Goal: Task Accomplishment & Management: Use online tool/utility

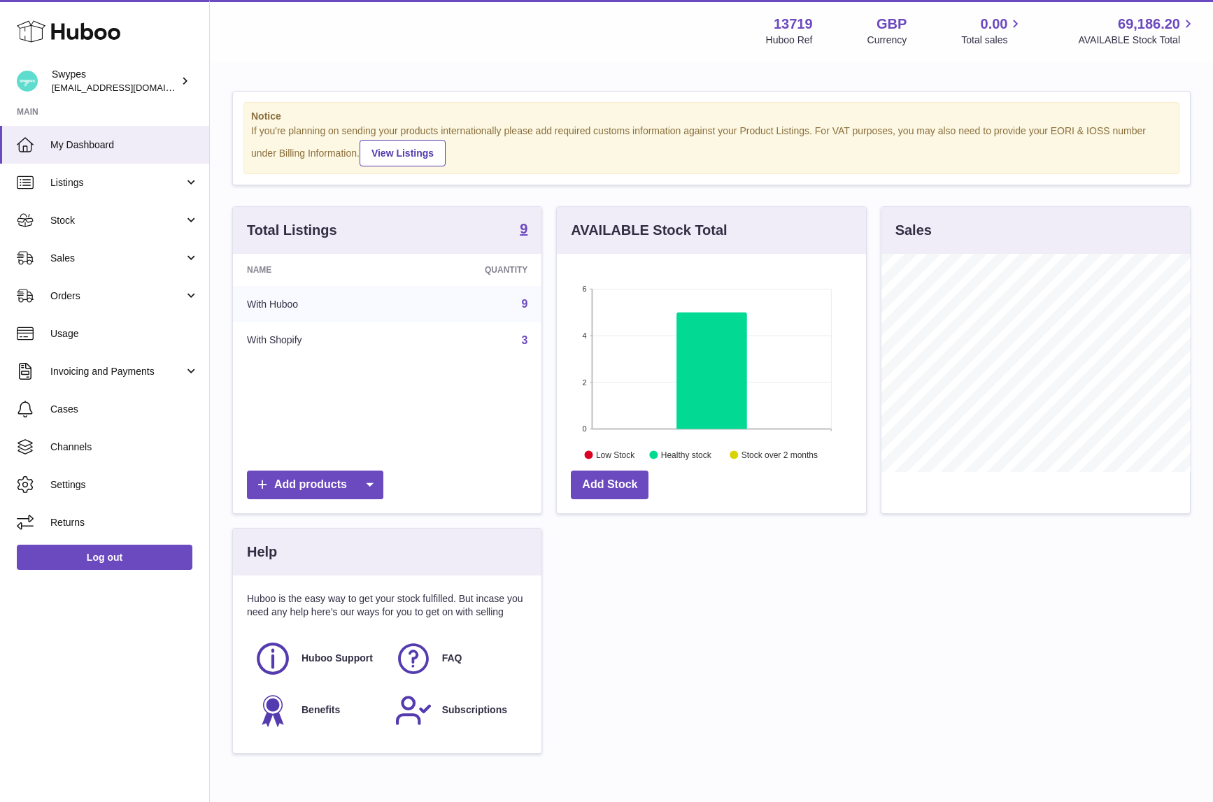
scroll to position [218, 309]
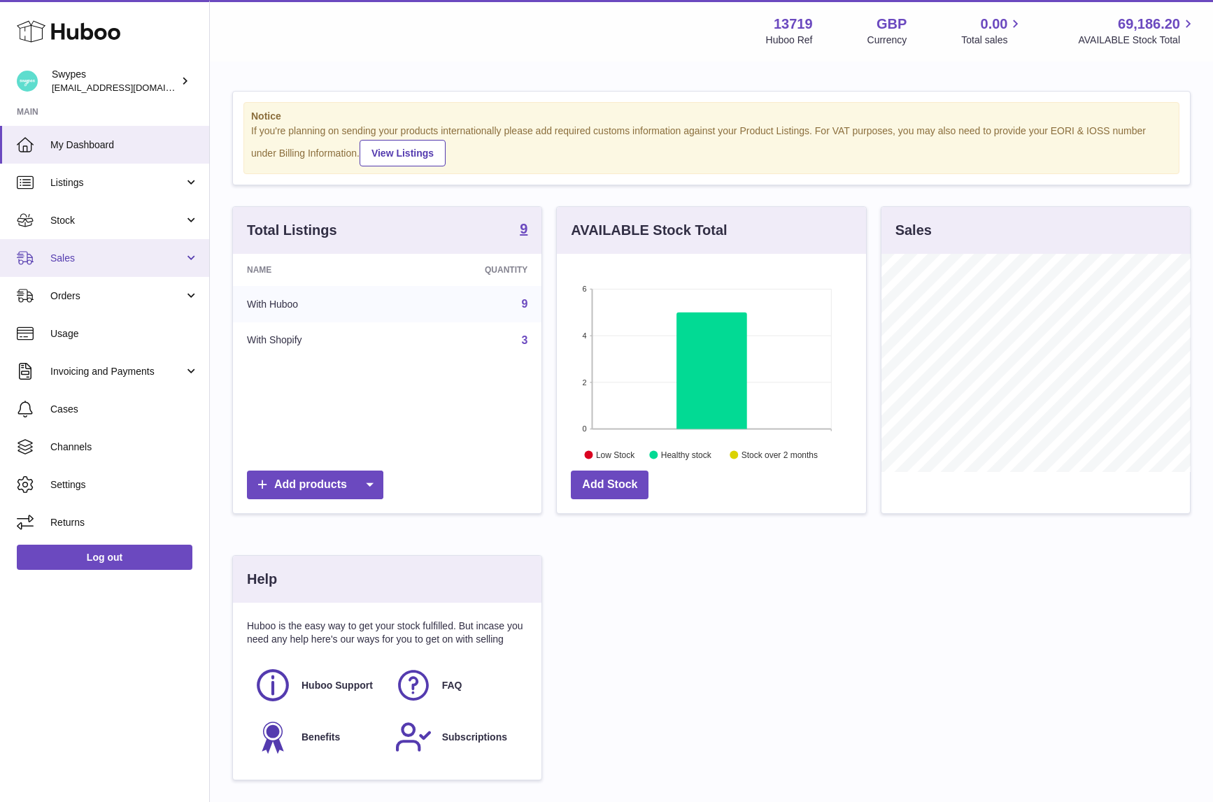
click at [109, 253] on span "Sales" at bounding box center [117, 258] width 134 height 13
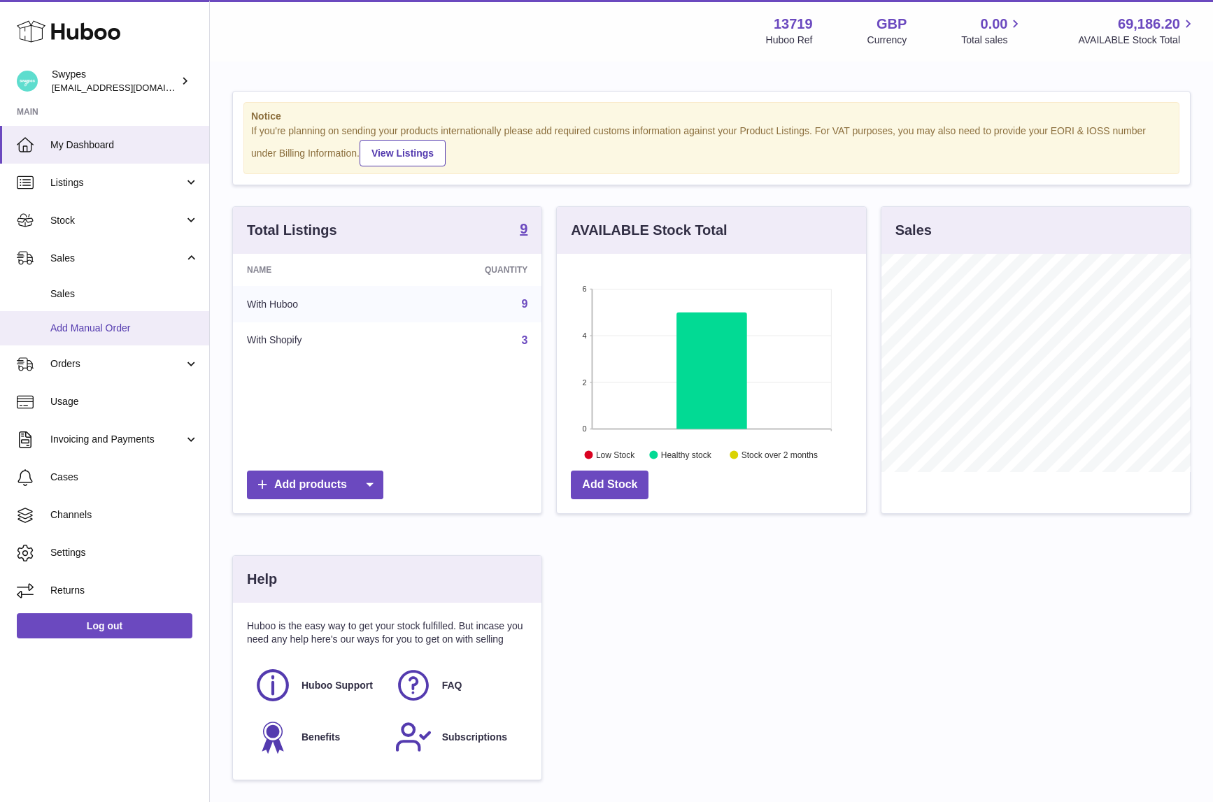
click at [109, 313] on link "Add Manual Order" at bounding box center [104, 328] width 209 height 34
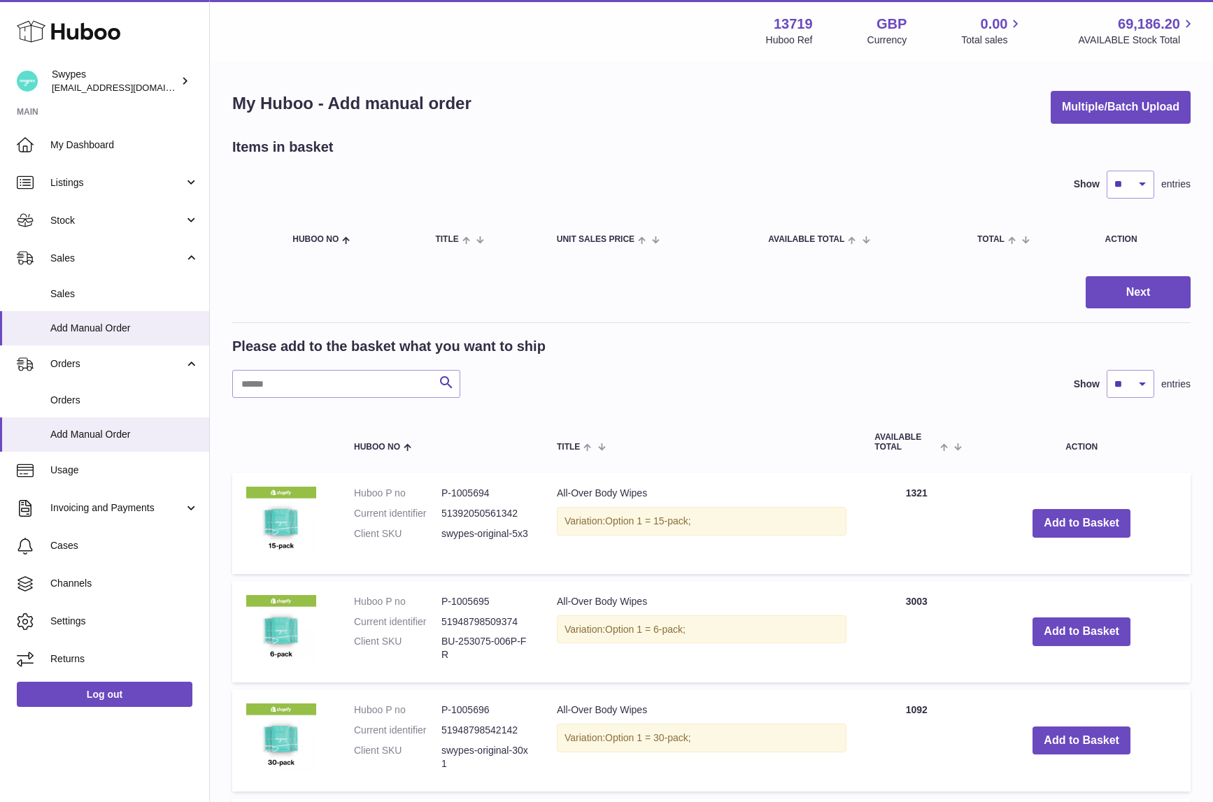
click at [109, 296] on span "Sales" at bounding box center [124, 294] width 148 height 13
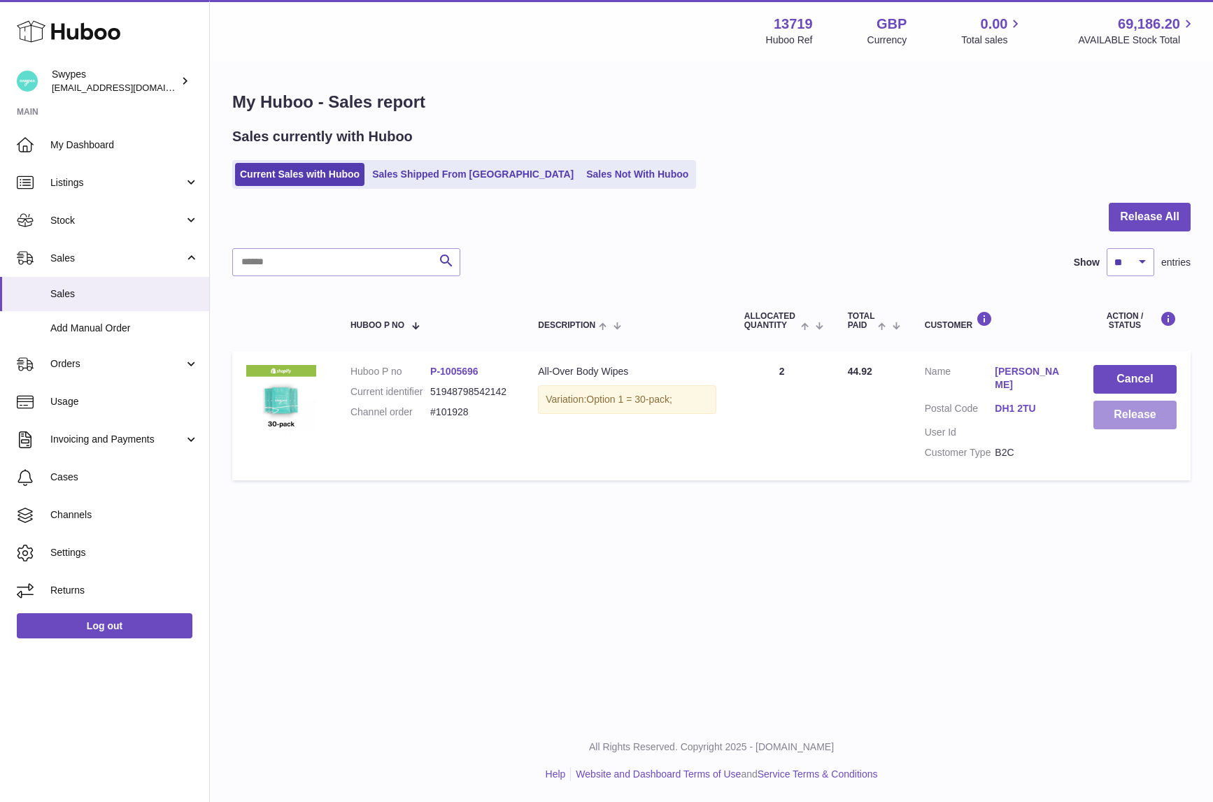
click at [1112, 425] on button "Release" at bounding box center [1135, 415] width 83 height 29
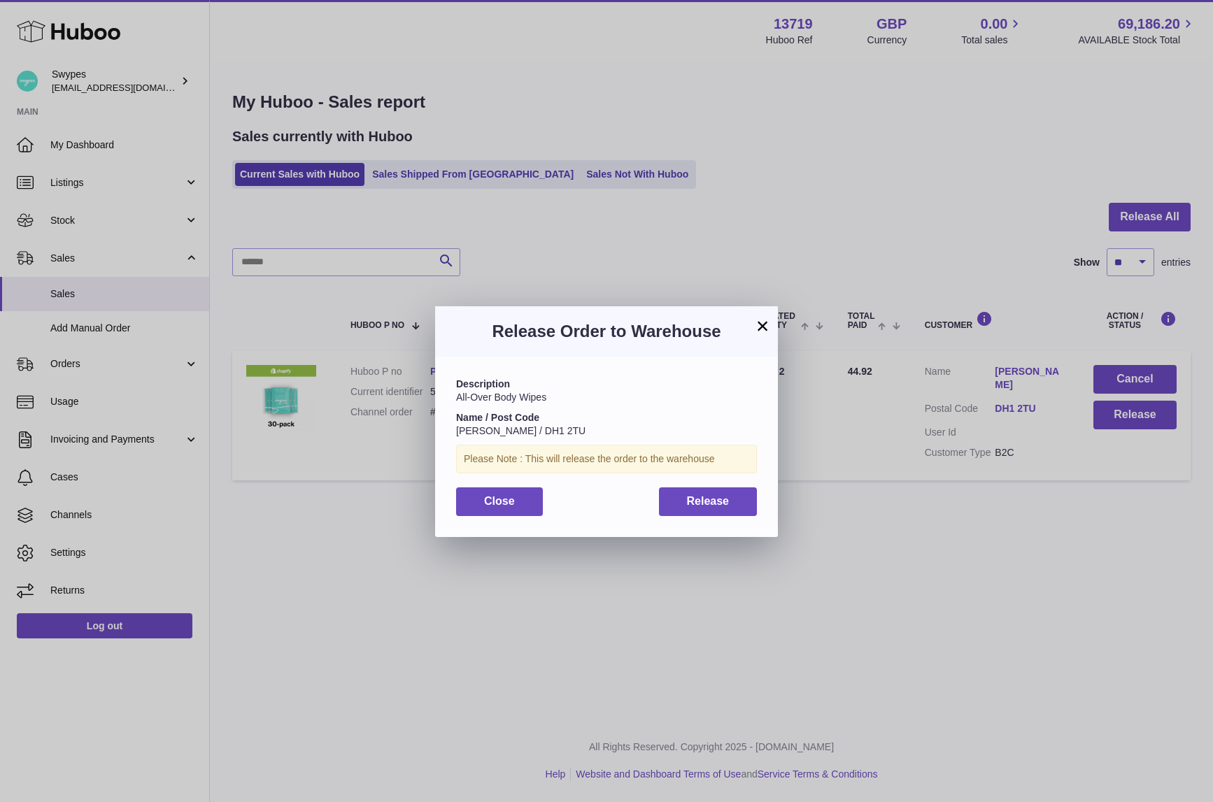
click at [705, 523] on div "Description All-Over Body Wipes Name / Post Code [PERSON_NAME] / DH1 2TU Please…" at bounding box center [606, 447] width 343 height 180
click at [705, 504] on span "Release" at bounding box center [708, 501] width 43 height 12
